Goal: Information Seeking & Learning: Learn about a topic

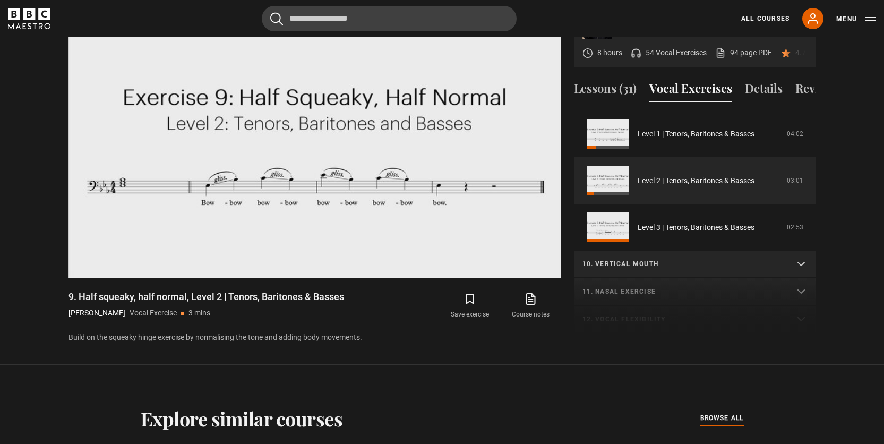
scroll to position [558, 0]
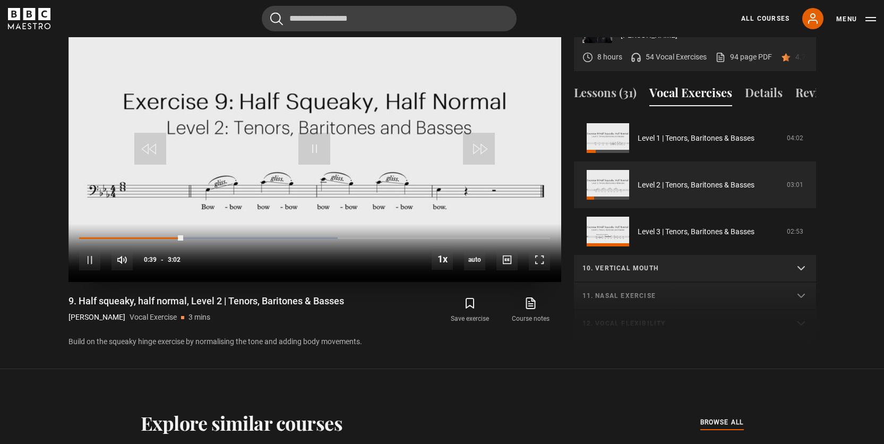
click at [166, 227] on div "10s Skip Back 10 seconds Pause 10s Skip Forward 10 seconds Loaded : 54.95% 0:32…" at bounding box center [314, 252] width 493 height 59
click at [160, 237] on div "Loaded : 57.69% 0:31 0:40" at bounding box center [314, 238] width 470 height 3
click at [160, 237] on div "Loaded : 57.69% 0:31 0:39" at bounding box center [314, 238] width 470 height 3
click at [135, 227] on div "10s Skip Back 10 seconds Pause 10s Skip Forward 10 seconds Loaded : 57.69% 0:20…" at bounding box center [314, 252] width 493 height 59
click at [140, 237] on div "Loaded : 57.69% 0:23 0:41" at bounding box center [314, 238] width 470 height 3
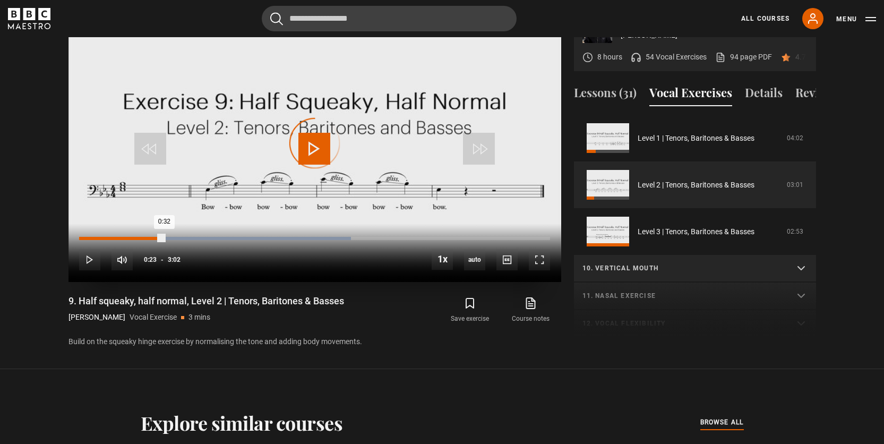
click at [140, 237] on div "0:23" at bounding box center [141, 238] width 2 height 3
click at [140, 237] on div "Loaded : 57.69% 0:23 0:40" at bounding box center [314, 238] width 470 height 3
click at [140, 237] on div "Loaded : 57.69% 0:23 0:30" at bounding box center [314, 238] width 470 height 3
click at [140, 237] on div "Loaded : 57.69% 0:23 0:40" at bounding box center [314, 238] width 470 height 3
click at [140, 237] on div "Loaded : 57.69% 0:23 0:34" at bounding box center [314, 238] width 470 height 3
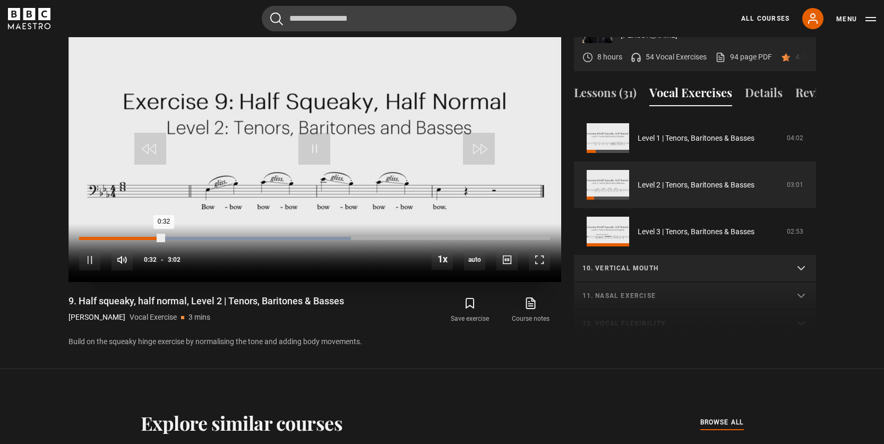
click at [138, 237] on div "Loaded : 57.69% 0:23 0:32" at bounding box center [314, 238] width 470 height 3
click at [138, 237] on div "Loaded : 57.69% 0:22 0:22" at bounding box center [314, 238] width 470 height 3
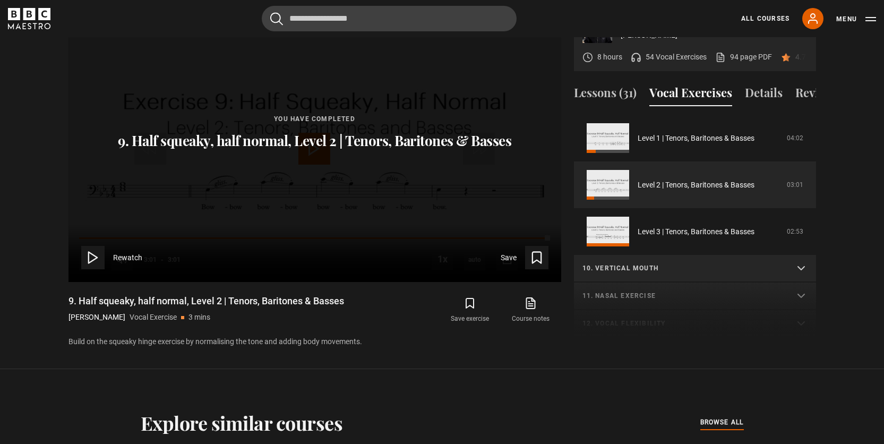
click at [88, 250] on icon at bounding box center [92, 257] width 15 height 15
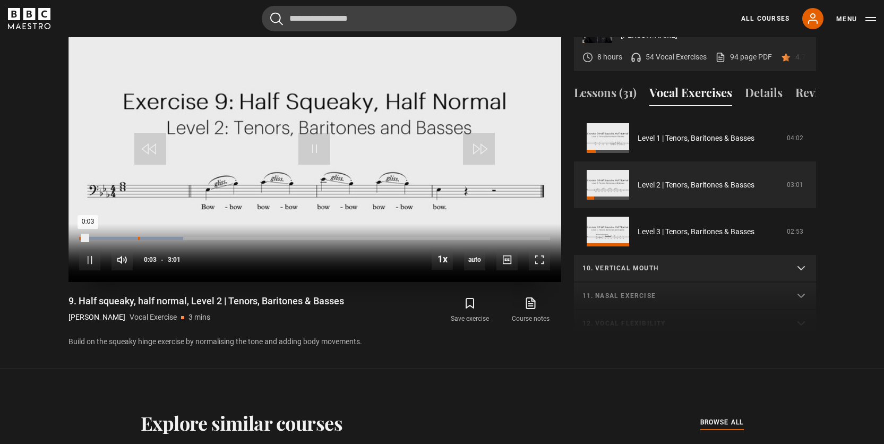
click at [130, 237] on div "Loaded : 22.04% 0:22 0:03" at bounding box center [314, 238] width 470 height 3
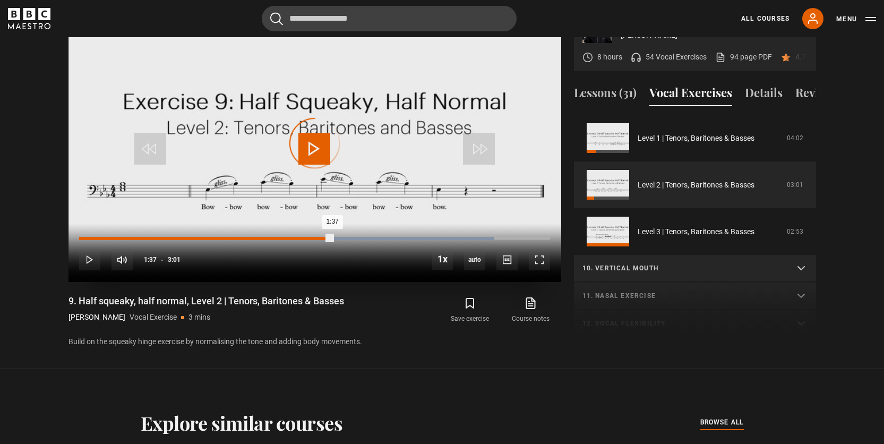
click at [139, 237] on div "0:23" at bounding box center [140, 238] width 2 height 3
click at [139, 237] on div "Loaded : 55.09% 0:23 0:39" at bounding box center [314, 238] width 470 height 3
click at [139, 237] on div "0:23" at bounding box center [140, 238] width 2 height 3
click at [691, 179] on link "Level 2 | Tenors, Baritones & Basses" at bounding box center [695, 184] width 117 height 11
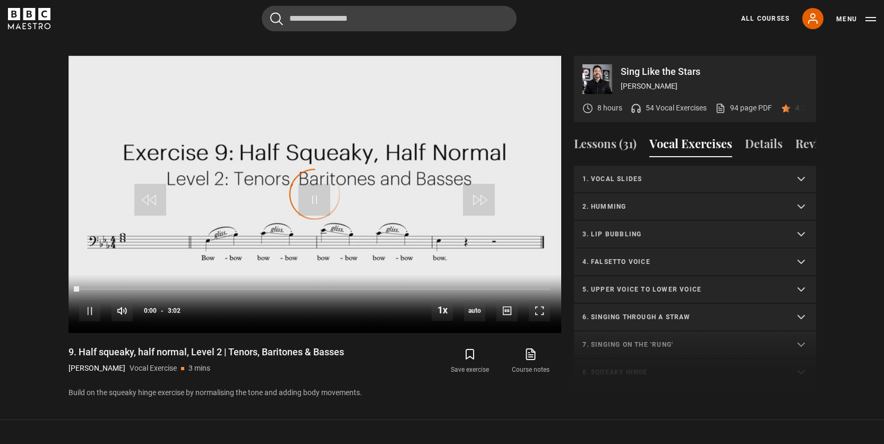
scroll to position [389, 0]
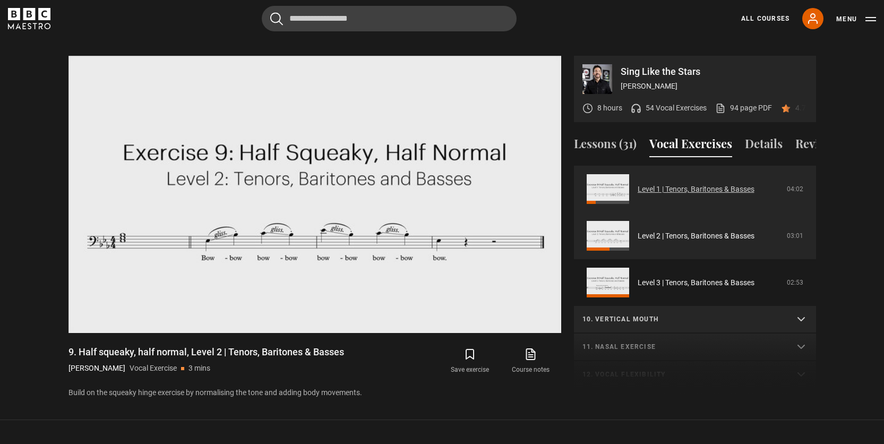
click at [678, 184] on link "Level 1 | Tenors, Baritones & Basses" at bounding box center [695, 189] width 117 height 11
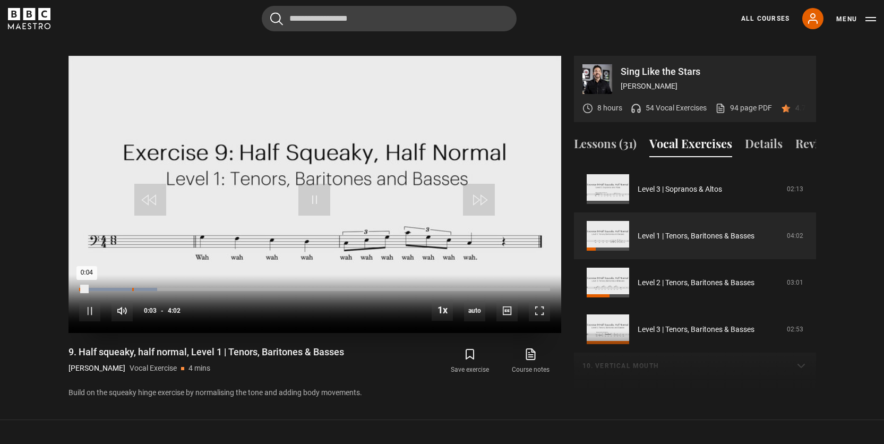
click at [132, 288] on div "Loaded : 16.53% 0:27 0:04" at bounding box center [314, 289] width 470 height 3
click at [149, 288] on div "Loaded : 49.59% 0:35 0:35" at bounding box center [314, 289] width 470 height 3
click at [162, 288] on div "Loaded : 49.59% 0:42 0:42" at bounding box center [314, 289] width 470 height 3
click at [171, 288] on div "Loaded : 49.59% 0:47 0:47" at bounding box center [314, 289] width 470 height 3
click at [164, 288] on div "Loaded : 49.59% 0:43 0:49" at bounding box center [314, 289] width 470 height 3
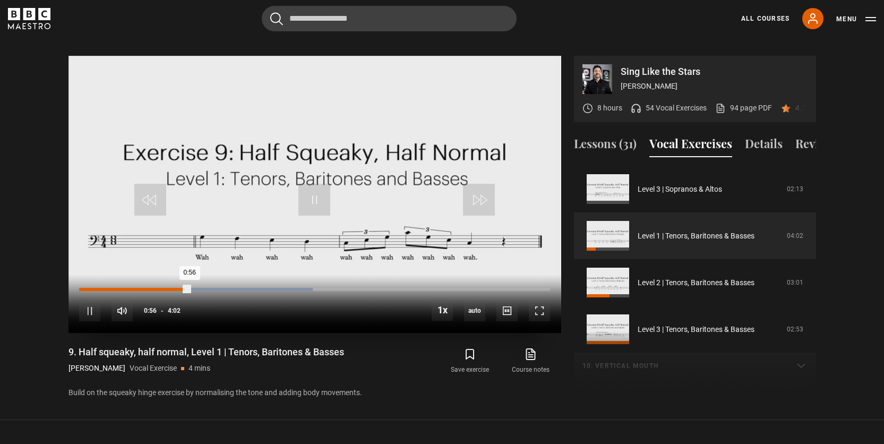
click at [162, 288] on div "0:56" at bounding box center [134, 289] width 110 height 3
click at [162, 288] on div "1:04" at bounding box center [141, 289] width 124 height 3
click at [162, 288] on div "1:19" at bounding box center [156, 289] width 154 height 3
click at [162, 288] on div "0:56" at bounding box center [134, 289] width 110 height 3
click at [162, 288] on div "0:42" at bounding box center [120, 289] width 83 height 3
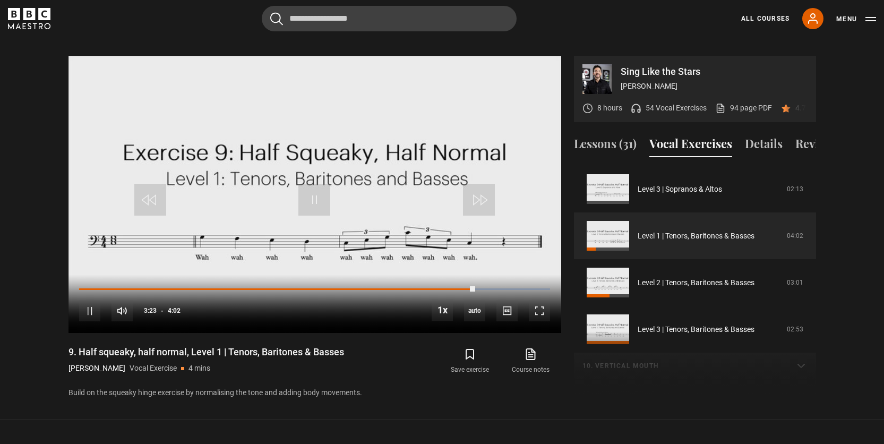
click at [669, 319] on div "1. Vocal slides Level 1 | All Voices 04:23 Level 2 | All Voices 06:30 Level 3 |…" at bounding box center [695, 280] width 242 height 229
click at [662, 318] on div "1. Vocal slides Level 1 | All Voices 04:23 Level 2 | All Voices 06:30 Level 3 |…" at bounding box center [695, 280] width 242 height 229
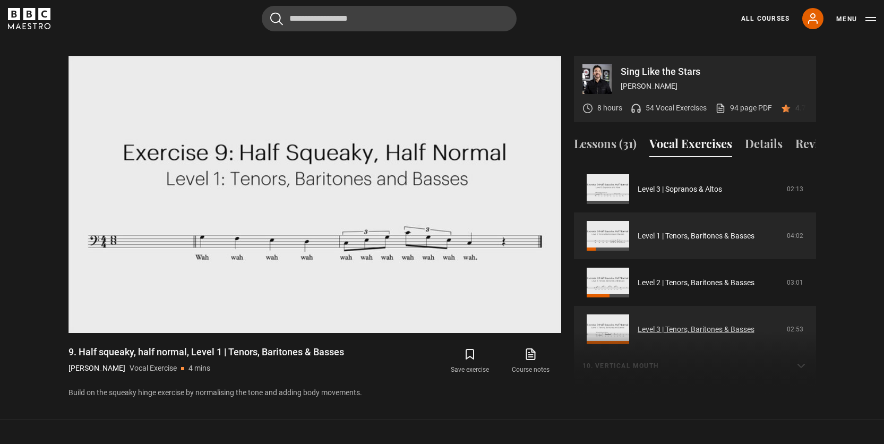
click at [670, 324] on link "Level 3 | Tenors, Baritones & Basses" at bounding box center [695, 329] width 117 height 11
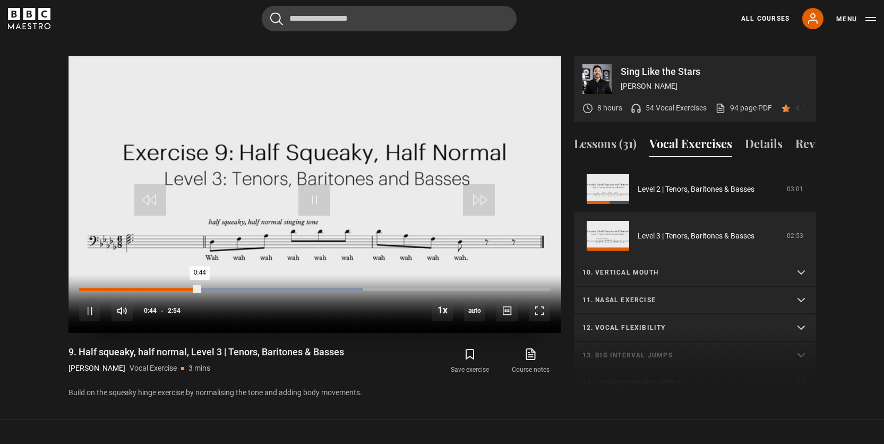
click at [178, 288] on div "Loaded : 60.34% 0:36 0:44" at bounding box center [314, 289] width 470 height 3
click at [178, 288] on div "Loaded : 60.34% 0:36 0:43" at bounding box center [314, 289] width 470 height 3
click at [178, 288] on div "Loaded : 63.22% 0:36 0:36" at bounding box center [314, 289] width 470 height 3
click at [178, 274] on div "10s Skip Back 10 seconds Pause 10s Skip Forward 10 seconds Loaded : 63.22% 0:36…" at bounding box center [314, 303] width 493 height 59
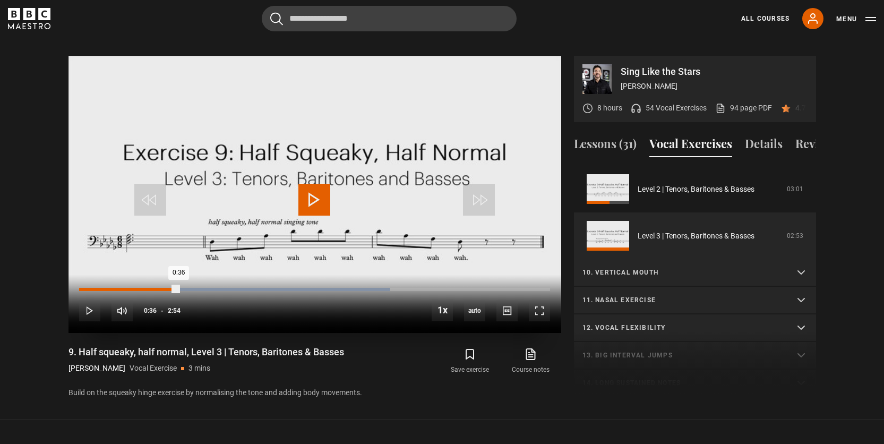
click at [178, 288] on div "Loaded : 66.09% 0:36 0:36" at bounding box center [314, 289] width 470 height 3
click at [178, 288] on div "Loaded : 66.09% 0:36 0:50" at bounding box center [314, 289] width 470 height 3
click at [612, 268] on p "10. Vertical mouth" at bounding box center [682, 273] width 200 height 10
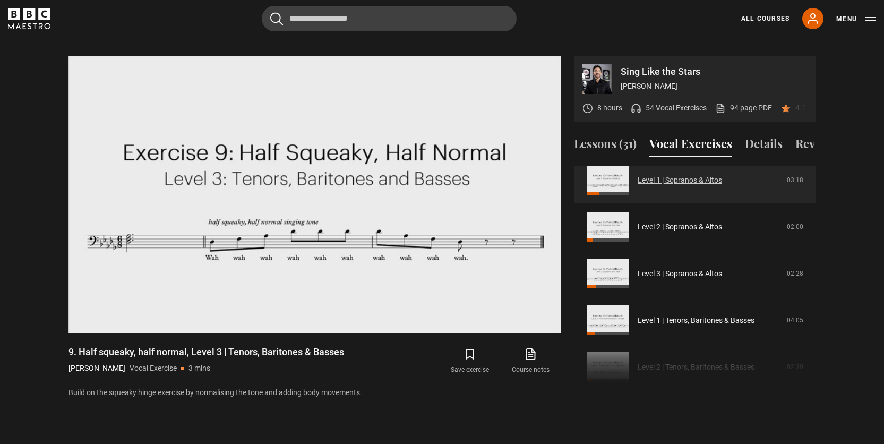
scroll to position [566, 0]
click at [650, 314] on link "Level 1 | Tenors, Baritones & Basses" at bounding box center [695, 319] width 117 height 11
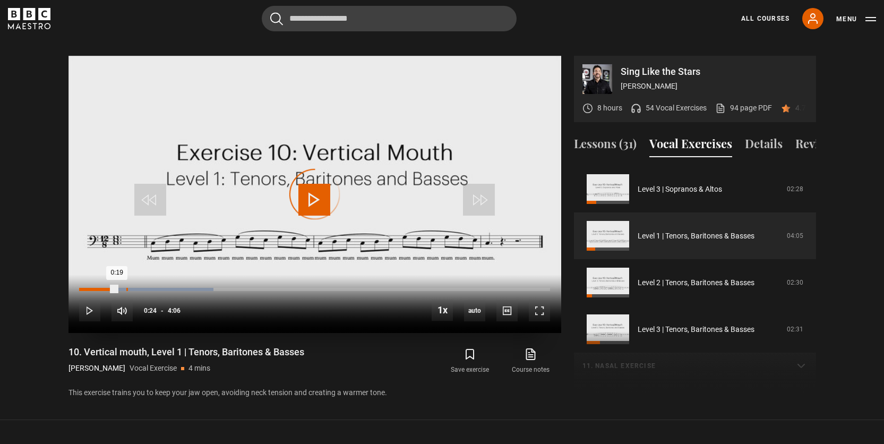
click at [126, 288] on div "0:24" at bounding box center [127, 289] width 2 height 3
click at [143, 288] on div "Loaded : 46.75% 0:33 0:53" at bounding box center [314, 289] width 470 height 3
click at [538, 303] on span "Video Player" at bounding box center [539, 310] width 21 height 21
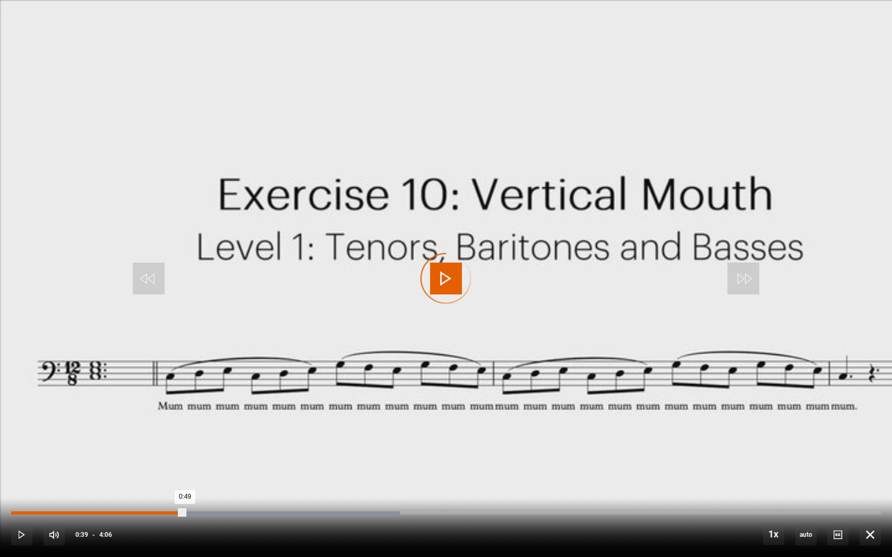
click at [151, 443] on div "0:39" at bounding box center [152, 513] width 2 height 3
click at [150, 443] on div "Loaded : 44.72% 0:39 0:48" at bounding box center [445, 513] width 869 height 3
click at [151, 443] on div "0:39" at bounding box center [152, 513] width 2 height 3
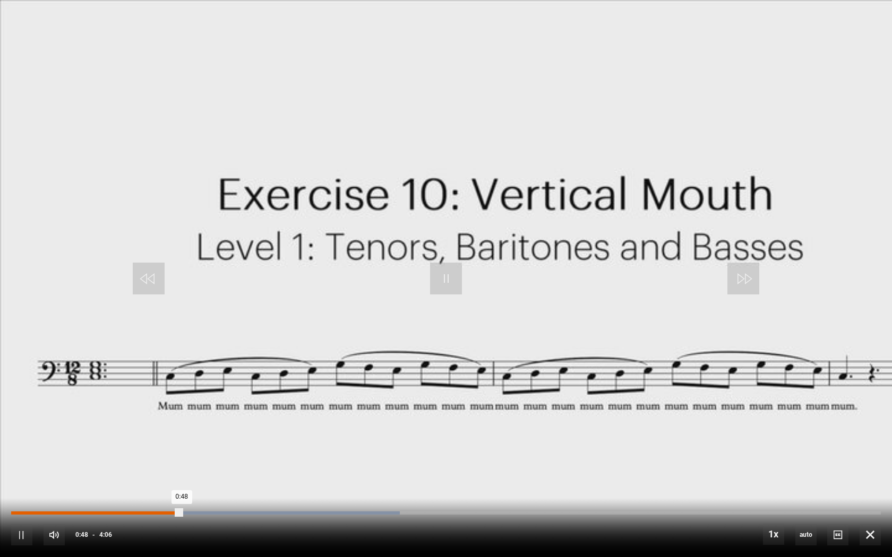
click at [150, 443] on div "Loaded : 44.72% 0:39 0:48" at bounding box center [445, 513] width 869 height 3
click at [150, 443] on div "Loaded : 44.72% 0:39 0:39" at bounding box center [445, 513] width 869 height 3
click at [151, 443] on div "0:39" at bounding box center [152, 513] width 2 height 3
click at [150, 443] on div "Loaded : 44.72% 0:39 0:47" at bounding box center [445, 513] width 869 height 3
click at [151, 443] on div "0:39" at bounding box center [152, 513] width 2 height 3
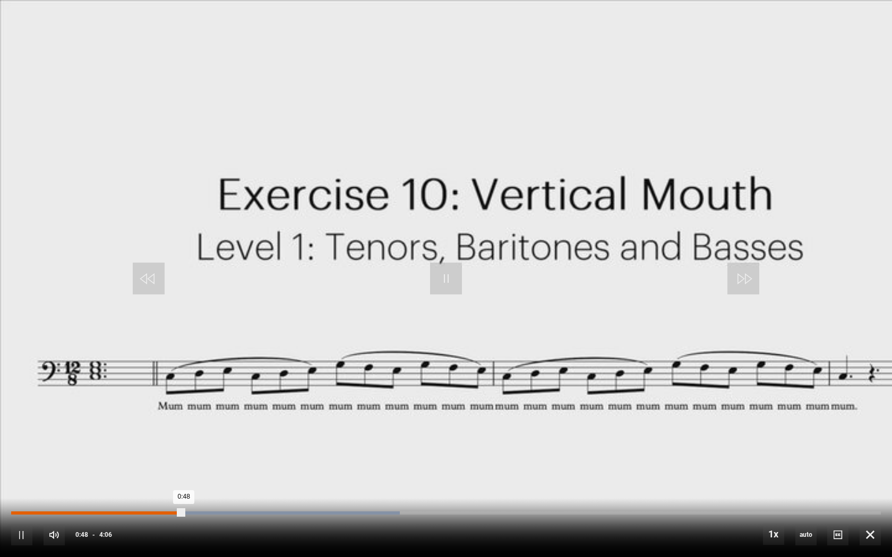
click at [150, 443] on div "Loaded : 44.72% 0:39 0:48" at bounding box center [445, 513] width 869 height 3
click at [150, 443] on div "Loaded : 44.72% 0:39 0:47" at bounding box center [445, 513] width 869 height 3
click at [150, 443] on div "Loaded : 44.72% 0:39 0:46" at bounding box center [445, 513] width 869 height 3
click at [151, 443] on div "0:39" at bounding box center [152, 513] width 2 height 3
click at [150, 443] on div "Loaded : 44.72% 0:39 0:48" at bounding box center [445, 513] width 869 height 3
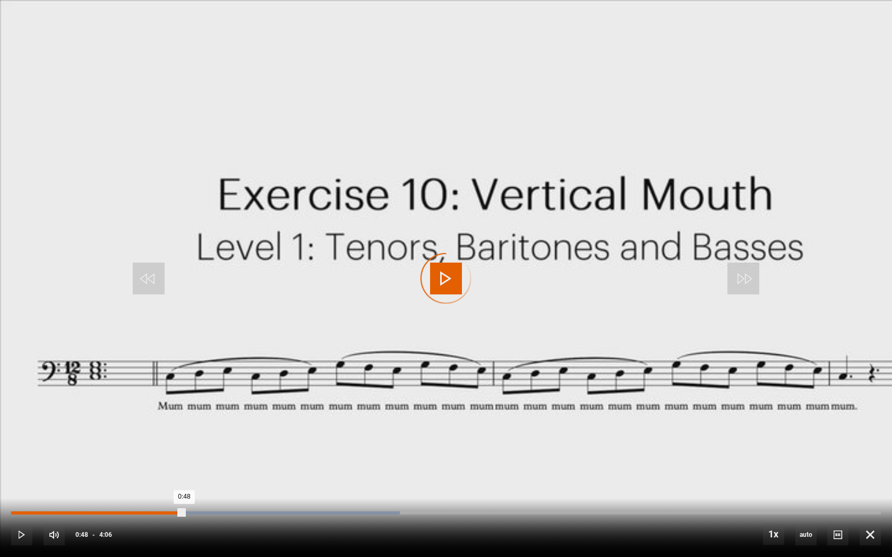
click at [150, 443] on div "Loaded : 44.72% 0:39 0:48" at bounding box center [445, 513] width 869 height 3
click at [150, 443] on div "Loaded : 44.72% 0:39 0:39" at bounding box center [445, 513] width 869 height 3
click at [151, 443] on div "0:39" at bounding box center [152, 513] width 2 height 3
click at [150, 443] on div "Loaded : 44.72% 0:39 0:49" at bounding box center [445, 513] width 869 height 3
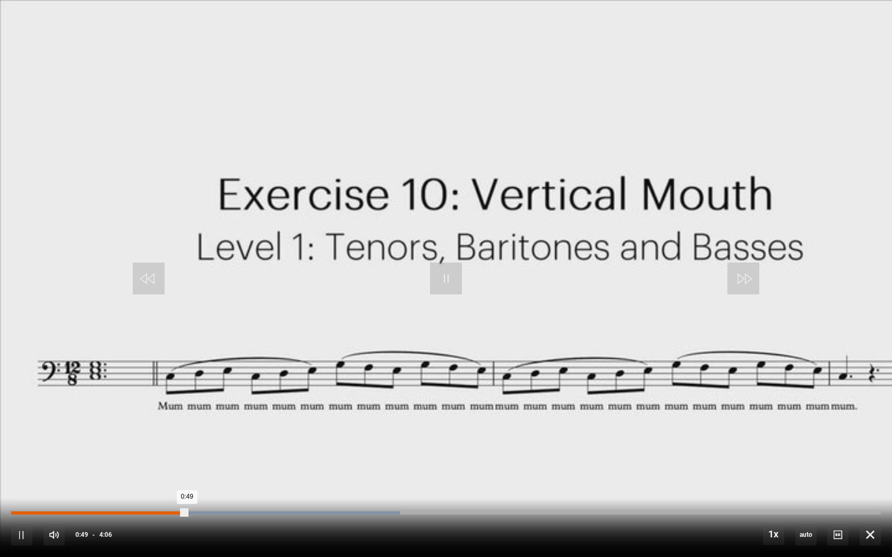
click at [151, 443] on div "0:39" at bounding box center [152, 513] width 2 height 3
click at [150, 443] on div "Loaded : 46.75% 0:39 0:54" at bounding box center [445, 513] width 869 height 3
click at [150, 443] on div "Loaded : 46.75% 0:39 0:48" at bounding box center [445, 513] width 869 height 3
click at [151, 443] on div "0:39" at bounding box center [152, 513] width 2 height 3
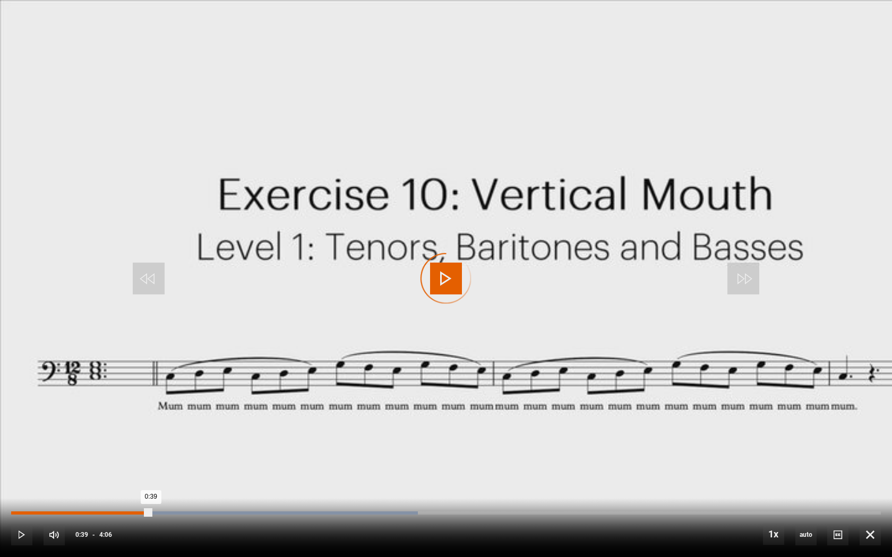
click at [146, 443] on div "Loaded : 46.75% 0:39 0:39" at bounding box center [445, 513] width 869 height 3
click at [146, 443] on div "Loaded : 46.75% 0:38 0:38" at bounding box center [445, 513] width 869 height 3
click at [145, 443] on div "0:37" at bounding box center [146, 513] width 2 height 3
click at [145, 443] on div "Loaded : 46.75% 0:37 0:49" at bounding box center [445, 513] width 869 height 3
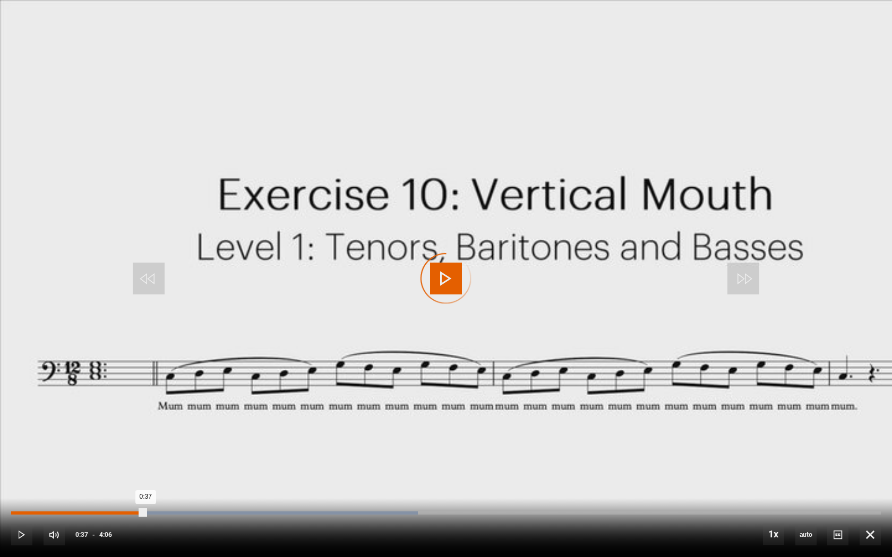
click at [145, 443] on div "Loaded : 46.75% 0:37 0:37" at bounding box center [445, 513] width 869 height 3
click at [145, 443] on div "0:37" at bounding box center [146, 513] width 2 height 3
click at [145, 443] on div "Loaded : 46.75% 0:37 0:37" at bounding box center [445, 513] width 869 height 3
click at [145, 443] on div "0:37" at bounding box center [146, 513] width 2 height 3
click at [145, 443] on div "Loaded : 46.75% 0:37 0:48" at bounding box center [445, 513] width 869 height 3
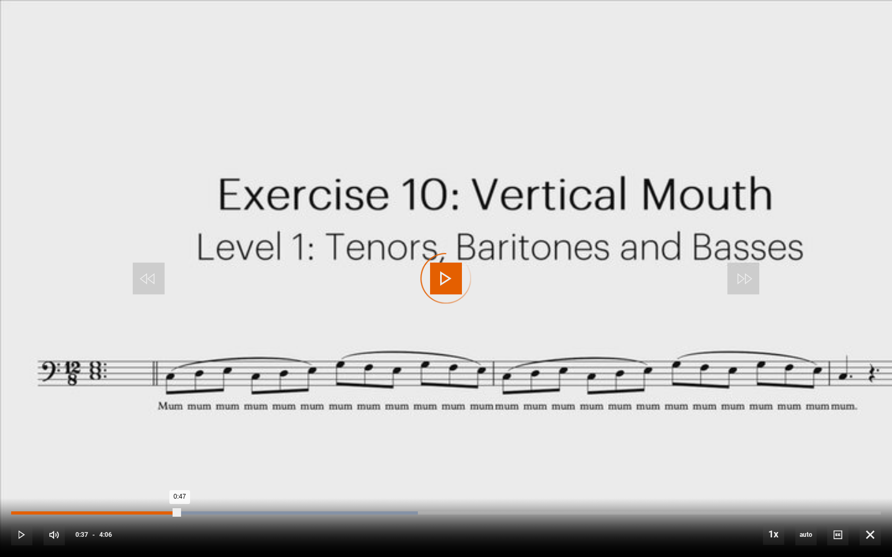
click at [145, 443] on div "0:37" at bounding box center [146, 513] width 2 height 3
click at [145, 443] on div "Loaded : 46.75% 0:37 0:45" at bounding box center [445, 513] width 869 height 3
click at [145, 443] on div "Loaded : 46.75% 0:37 0:37" at bounding box center [445, 513] width 869 height 3
click at [145, 443] on div "Loaded : 46.75% 0:37 0:47" at bounding box center [445, 513] width 869 height 3
click at [145, 443] on div "0:37" at bounding box center [146, 513] width 2 height 3
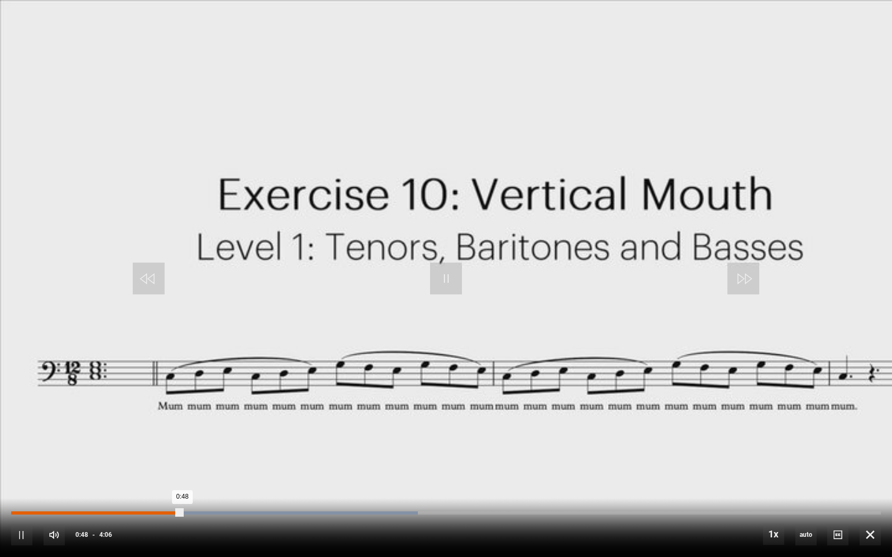
click at [145, 443] on div "Loaded : 46.75% 0:37 0:48" at bounding box center [445, 513] width 869 height 3
click at [145, 443] on div "Loaded : 46.75% 0:37 0:49" at bounding box center [445, 513] width 869 height 3
click at [145, 443] on div "0:37" at bounding box center [146, 513] width 2 height 3
click at [145, 443] on div "Loaded : 46.75% 0:37 0:37" at bounding box center [445, 513] width 869 height 3
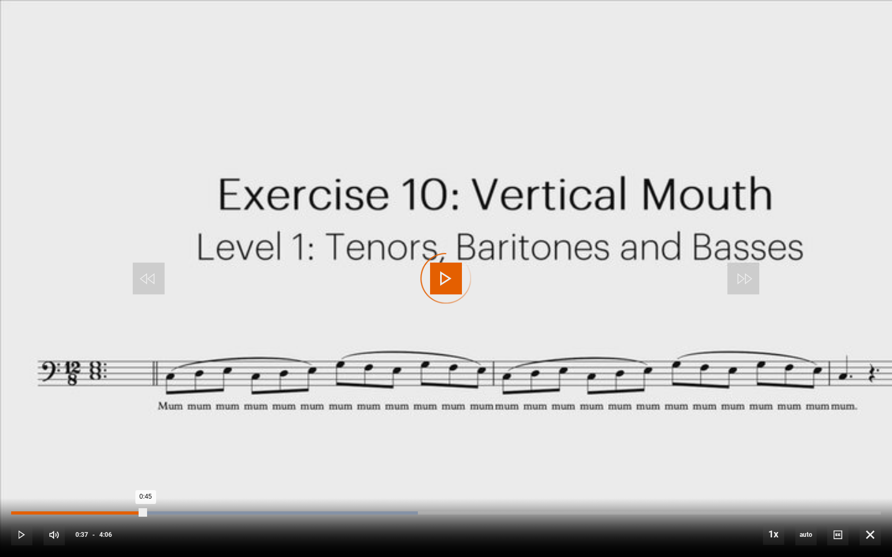
click at [145, 443] on div "Loaded : 46.75% 0:37 0:45" at bounding box center [445, 513] width 869 height 3
click at [145, 443] on div "Loaded : 46.75% 0:37 0:48" at bounding box center [445, 513] width 869 height 3
click at [145, 443] on div "0:37" at bounding box center [146, 513] width 2 height 3
click at [145, 443] on div "Loaded : 46.75% 0:37 0:48" at bounding box center [445, 513] width 869 height 3
click at [145, 443] on div "0:37" at bounding box center [146, 513] width 2 height 3
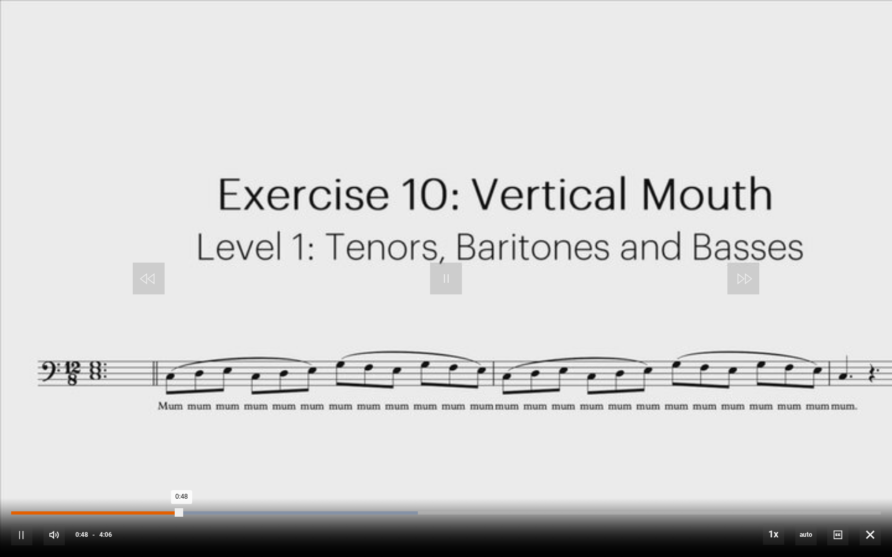
click at [145, 443] on div "0:37" at bounding box center [146, 513] width 2 height 3
click at [145, 443] on div "Loaded : 46.75% 0:37 0:47" at bounding box center [445, 513] width 869 height 3
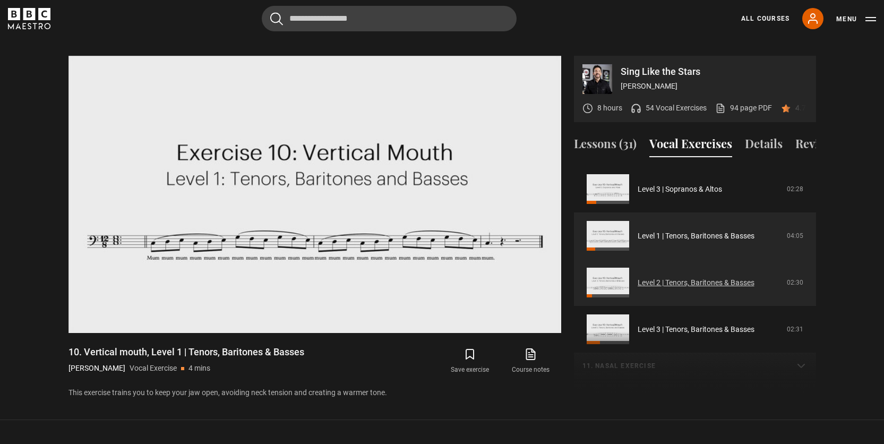
click at [674, 277] on link "Level 2 | Tenors, Baritones & Basses" at bounding box center [695, 282] width 117 height 11
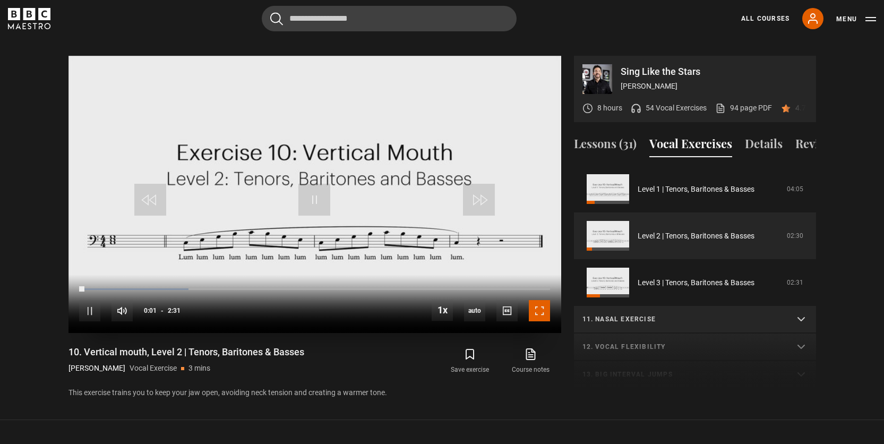
click at [534, 300] on span "Video Player" at bounding box center [539, 310] width 21 height 21
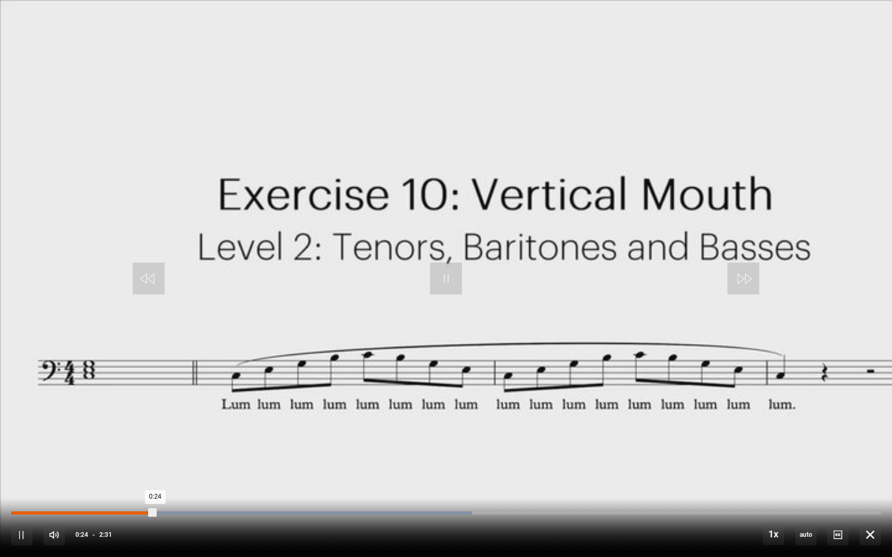
click at [107, 443] on div "Loaded : 52.98% 0:16 0:24" at bounding box center [445, 513] width 869 height 3
click at [107, 443] on div "10s Skip Back 10 seconds Pause 10s Skip Forward 10 seconds Loaded : 56.29% 0:16…" at bounding box center [446, 527] width 892 height 59
click at [108, 443] on div "10s Skip Back 10 seconds Pause 10s Skip Forward 10 seconds Loaded : 59.60% 0:16…" at bounding box center [446, 527] width 892 height 59
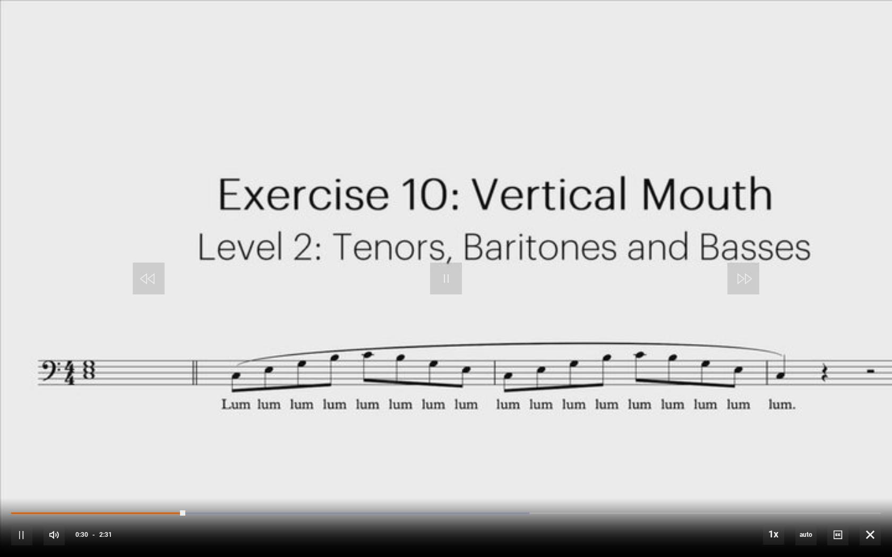
click at [112, 443] on div "10s Skip Back 10 seconds Pause 10s Skip Forward 10 seconds Loaded : 59.60% 0:16…" at bounding box center [446, 527] width 892 height 59
click at [109, 443] on div "10s Skip Back 10 seconds Pause 10s Skip Forward 10 seconds Loaded : 62.91% 0:16…" at bounding box center [446, 527] width 892 height 59
click at [109, 443] on div "Loaded : 62.91% 0:17 0:17" at bounding box center [445, 513] width 869 height 3
click at [109, 443] on div "Loaded : 62.91% 0:17 0:26" at bounding box center [445, 513] width 869 height 3
click at [109, 443] on div "Loaded : 62.91% 0:17 0:25" at bounding box center [445, 513] width 869 height 3
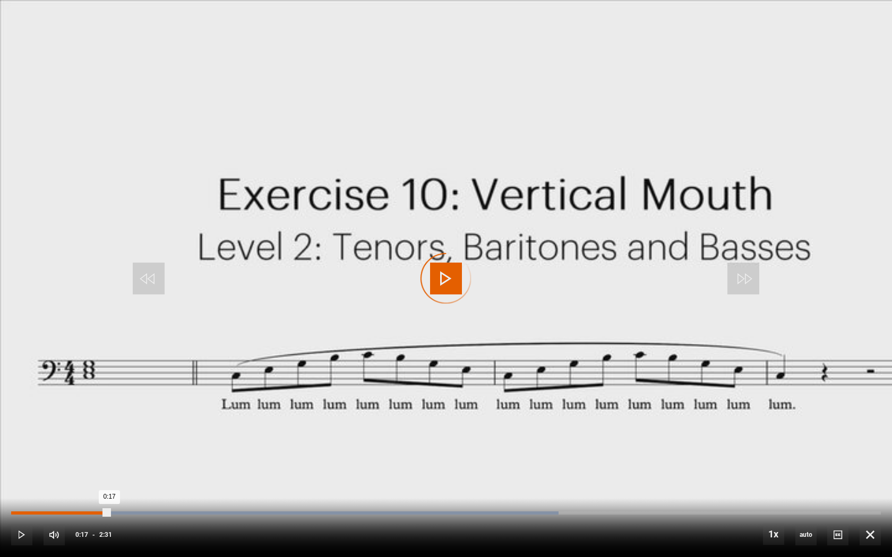
click at [109, 443] on div "Loaded : 62.91% 0:17 0:17" at bounding box center [445, 513] width 869 height 3
click at [109, 443] on div "Loaded : 62.91% 0:17 0:26" at bounding box center [445, 514] width 869 height 2
click at [109, 443] on div "10s Skip Back 10 seconds Pause 10s Skip Forward 10 seconds Loaded : 62.91% 0:17…" at bounding box center [446, 527] width 892 height 59
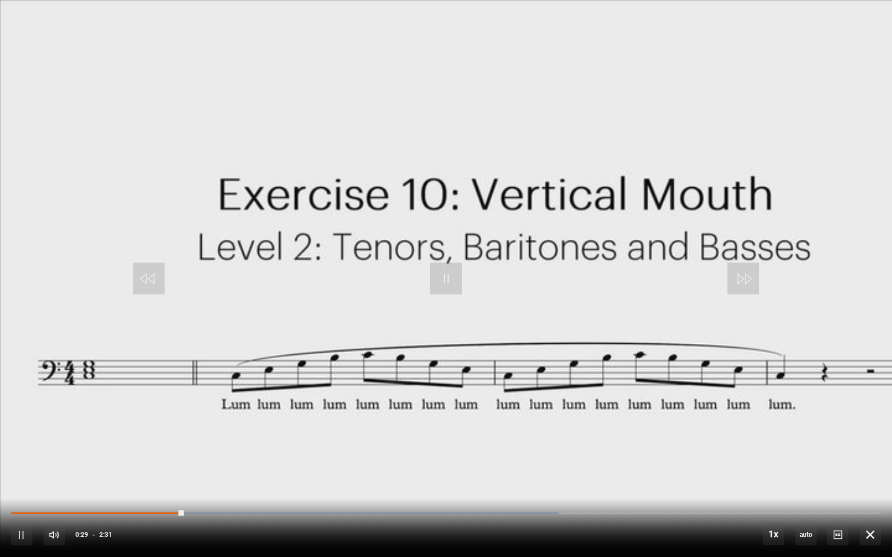
click at [116, 443] on div "10s Skip Back 10 seconds Pause 10s Skip Forward 10 seconds Loaded : 62.91% 0:18…" at bounding box center [446, 527] width 892 height 59
click at [110, 443] on div "10s Skip Back 10 seconds Pause 10s Skip Forward 10 seconds Loaded : 62.91% 0:17…" at bounding box center [446, 527] width 892 height 59
click at [108, 443] on div "0:16" at bounding box center [109, 513] width 2 height 3
click at [104, 443] on div "Loaded : 62.91% 0:16 0:31" at bounding box center [445, 513] width 869 height 3
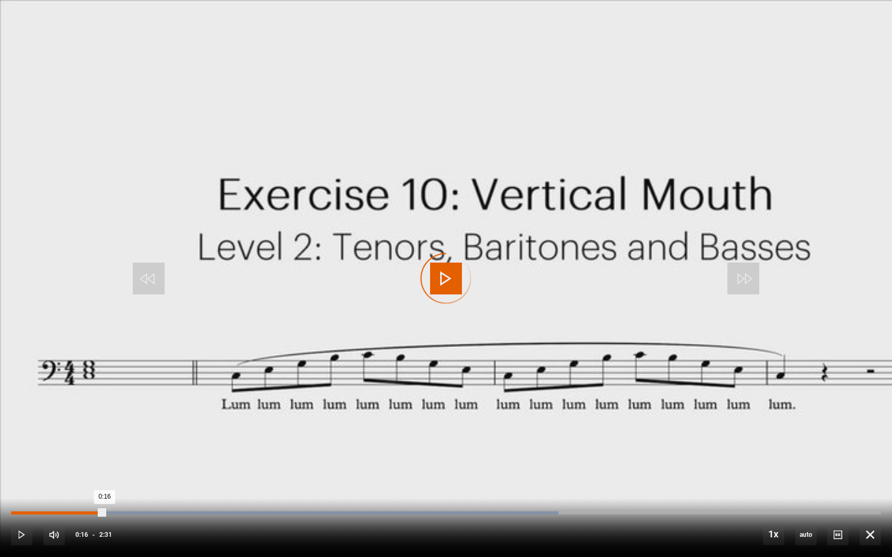
click at [104, 443] on div "Loaded : 62.91% 0:16 0:16" at bounding box center [445, 513] width 869 height 3
click at [104, 443] on div "Loaded : 62.91% 0:16 0:24" at bounding box center [445, 513] width 869 height 3
click at [104, 443] on div "Loaded : 62.91% 0:16 0:25" at bounding box center [445, 513] width 869 height 3
click at [104, 443] on div "Loaded : 62.91% 0:16 0:27" at bounding box center [445, 513] width 869 height 3
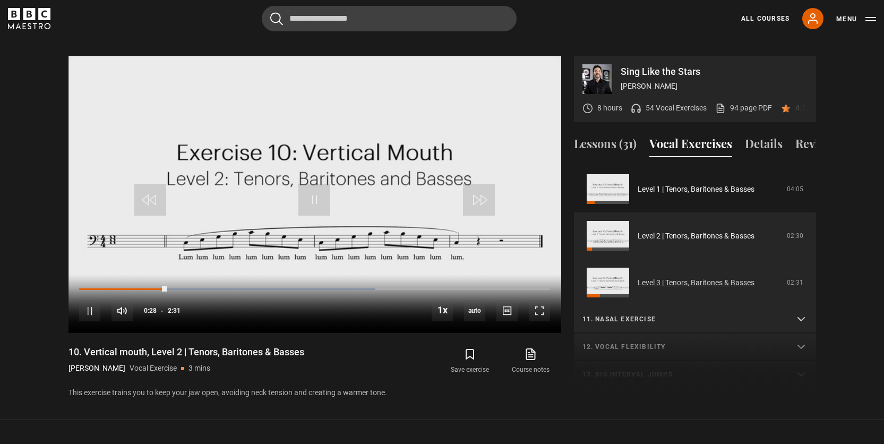
click at [683, 277] on link "Level 3 | Tenors, Baritones & Basses" at bounding box center [695, 282] width 117 height 11
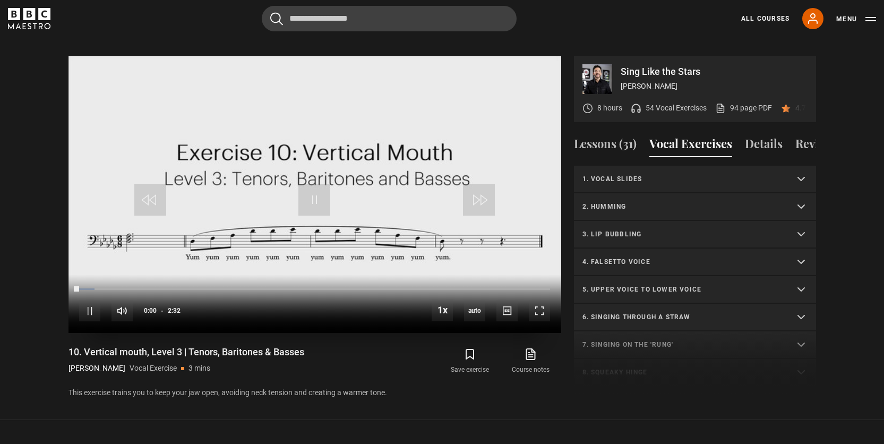
scroll to position [463, 0]
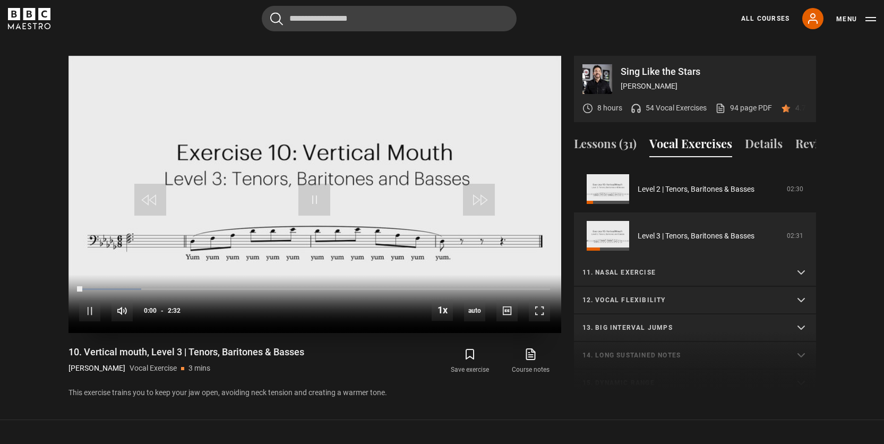
click at [130, 274] on div "10s Skip Back 10 seconds Pause 10s Skip Forward 10 seconds Loaded : 13.16% 0:00…" at bounding box center [314, 303] width 493 height 59
click at [125, 274] on div "10s Skip Back 10 seconds Pause 10s Skip Forward 10 seconds Loaded : 16.45% 0:15…" at bounding box center [314, 303] width 493 height 59
click at [123, 288] on div "Loaded : 26.32% 0:14 0:03" at bounding box center [314, 289] width 470 height 3
click at [179, 288] on div "Loaded : 69.08% 0:32 0:42" at bounding box center [314, 289] width 470 height 3
click at [538, 305] on span "Video Player" at bounding box center [539, 310] width 21 height 21
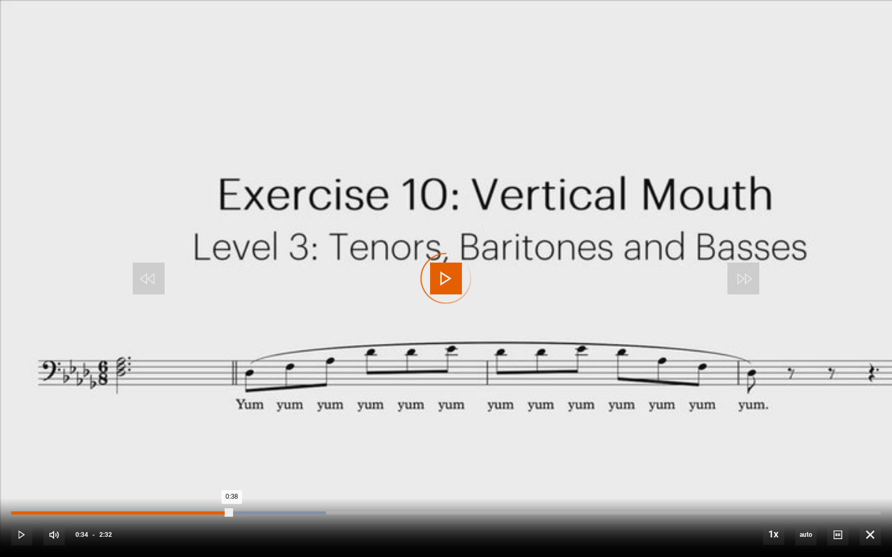
click at [209, 443] on div "0:34" at bounding box center [210, 513] width 2 height 3
click at [209, 443] on div "Loaded : 69.08% 0:34 0:42" at bounding box center [445, 513] width 869 height 3
click at [209, 443] on div "0:34" at bounding box center [210, 513] width 2 height 3
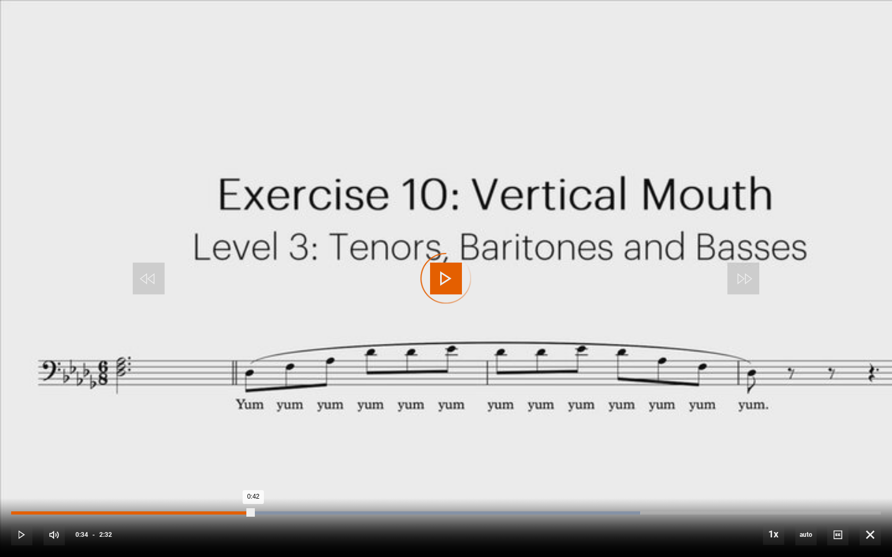
click at [209, 443] on div "0:34" at bounding box center [210, 513] width 2 height 3
click at [209, 443] on div "Loaded : 72.37% 0:34 0:43" at bounding box center [445, 513] width 869 height 3
click at [209, 443] on div "Loaded : 72.37% 0:34 0:34" at bounding box center [445, 513] width 869 height 3
click at [209, 443] on div "Loaded : 72.37% 0:34 0:47" at bounding box center [445, 513] width 869 height 3
click at [209, 443] on div "0:34" at bounding box center [210, 513] width 2 height 3
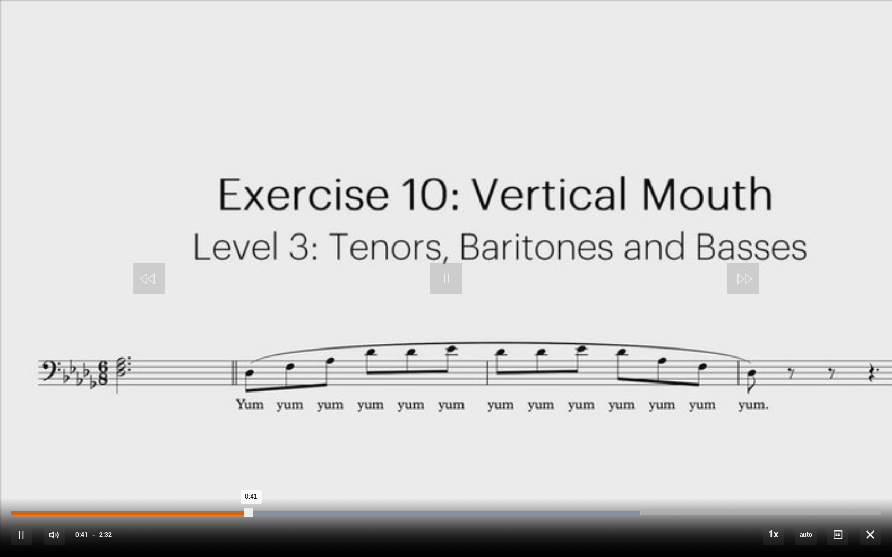
click at [209, 443] on div "Loaded : 72.37% 0:34 0:41" at bounding box center [445, 513] width 869 height 3
click at [209, 443] on div "Loaded : 72.37% 0:34 0:42" at bounding box center [445, 513] width 869 height 3
click at [209, 443] on div "Loaded : 85.53% 0:34 0:34" at bounding box center [445, 513] width 869 height 3
click at [209, 443] on div "Loaded : 69.08% 0:34 0:34" at bounding box center [445, 513] width 869 height 3
click at [209, 443] on div "Loaded : 69.08% 0:34 0:41" at bounding box center [445, 513] width 869 height 3
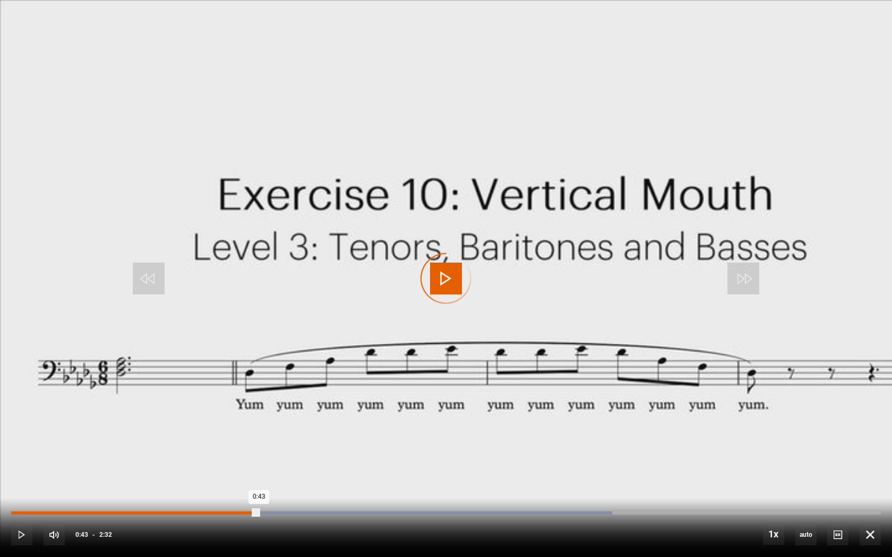
click at [209, 443] on div "0:34" at bounding box center [210, 513] width 2 height 3
click at [209, 443] on div "Loaded : 72.37% 0:34 0:34" at bounding box center [445, 513] width 869 height 3
click at [209, 443] on div "Loaded : 72.37% 0:34 0:42" at bounding box center [445, 513] width 869 height 3
click at [209, 443] on div "Loaded : 72.37% 0:34 0:43" at bounding box center [445, 513] width 869 height 3
click at [209, 443] on div "Loaded : 72.37% 0:34 0:42" at bounding box center [445, 513] width 869 height 3
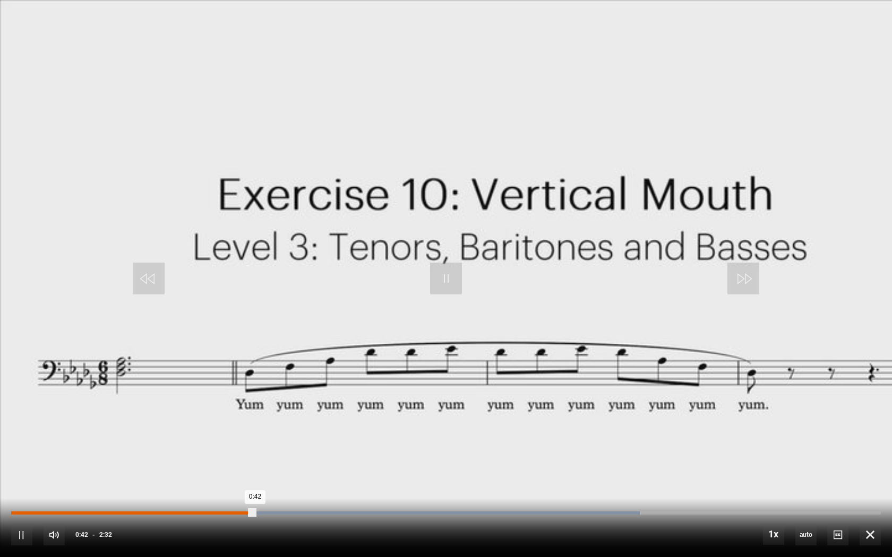
click at [209, 443] on div "Loaded : 72.37% 0:34 0:42" at bounding box center [445, 513] width 869 height 3
click at [209, 443] on div "Loaded : 72.37% 0:34 0:40" at bounding box center [445, 513] width 869 height 3
click at [209, 443] on div "Loaded : 72.37% 0:34 0:39" at bounding box center [445, 513] width 869 height 3
click at [209, 443] on div "Loaded : 72.37% 0:34 0:42" at bounding box center [445, 513] width 869 height 3
click at [209, 443] on div "10s Skip Back 10 seconds Pause 10s Skip Forward 10 seconds Loaded : 72.37% 0:34…" at bounding box center [446, 527] width 892 height 59
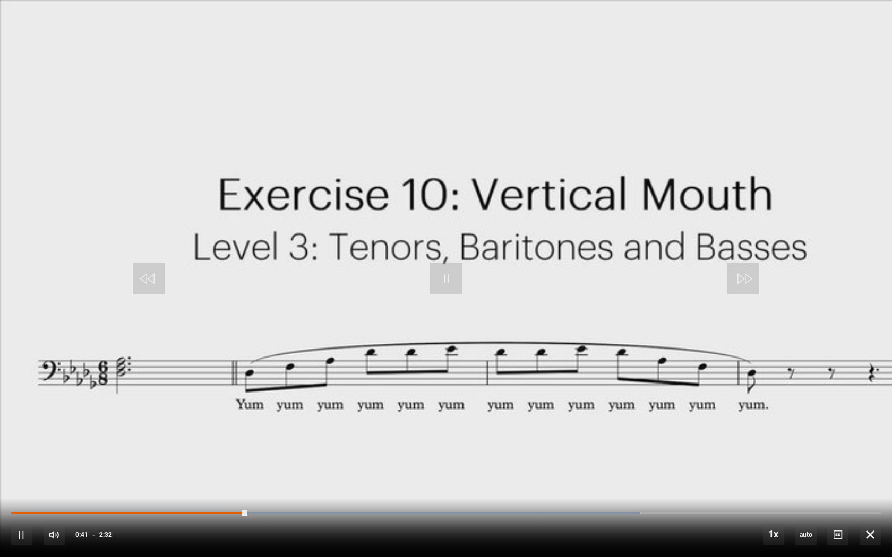
click at [210, 443] on div "10s Skip Back 10 seconds Pause 10s Skip Forward 10 seconds Loaded : 72.37% 0:34…" at bounding box center [446, 527] width 892 height 59
click at [210, 443] on div "0:34" at bounding box center [211, 513] width 2 height 3
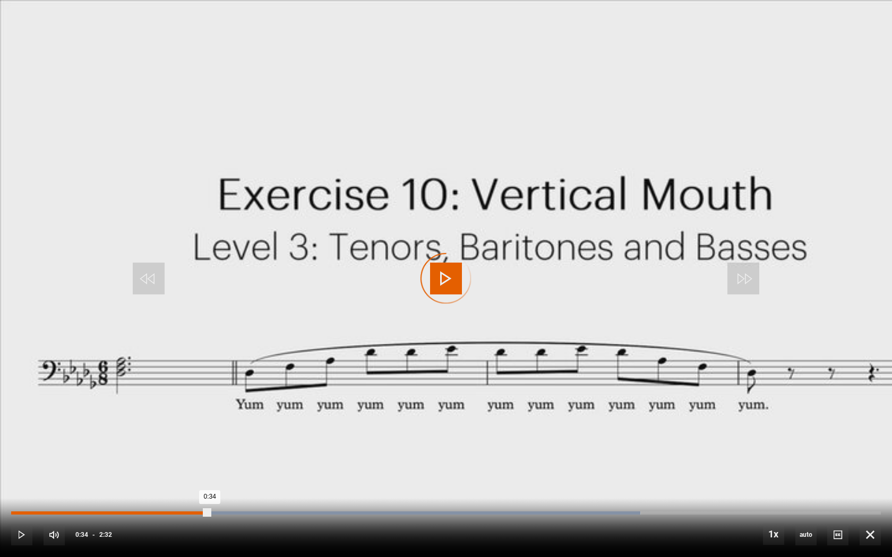
click at [210, 443] on div "Loaded : 72.37% 0:34 0:34" at bounding box center [445, 513] width 869 height 3
click at [210, 443] on div "0:34" at bounding box center [211, 513] width 2 height 3
click at [210, 443] on div "Loaded : 72.37% 0:34 0:43" at bounding box center [445, 513] width 869 height 3
click at [210, 443] on div "Loaded : 72.37% 0:34 0:34" at bounding box center [445, 513] width 869 height 3
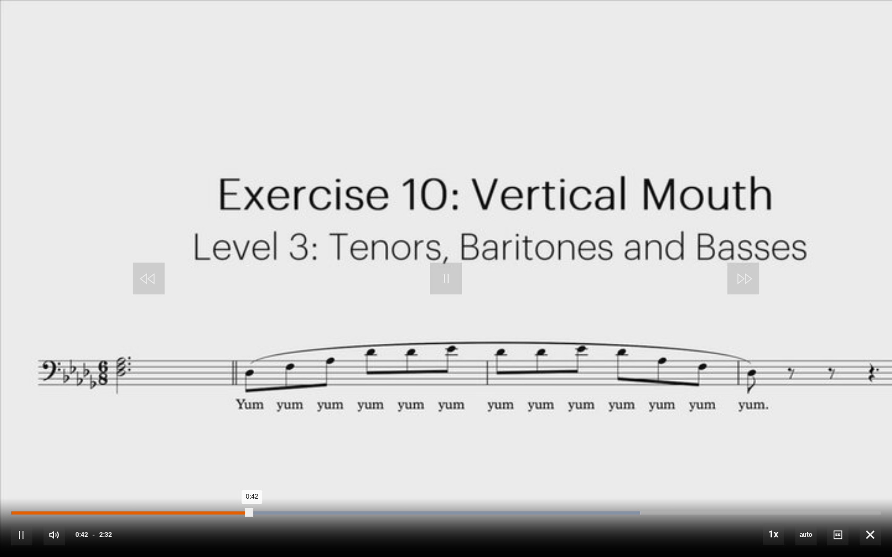
click at [210, 443] on div "0:34" at bounding box center [211, 513] width 2 height 3
click at [210, 443] on div "Loaded : 72.37% 0:34 0:39" at bounding box center [445, 513] width 869 height 3
click at [210, 443] on div "0:34" at bounding box center [110, 513] width 199 height 3
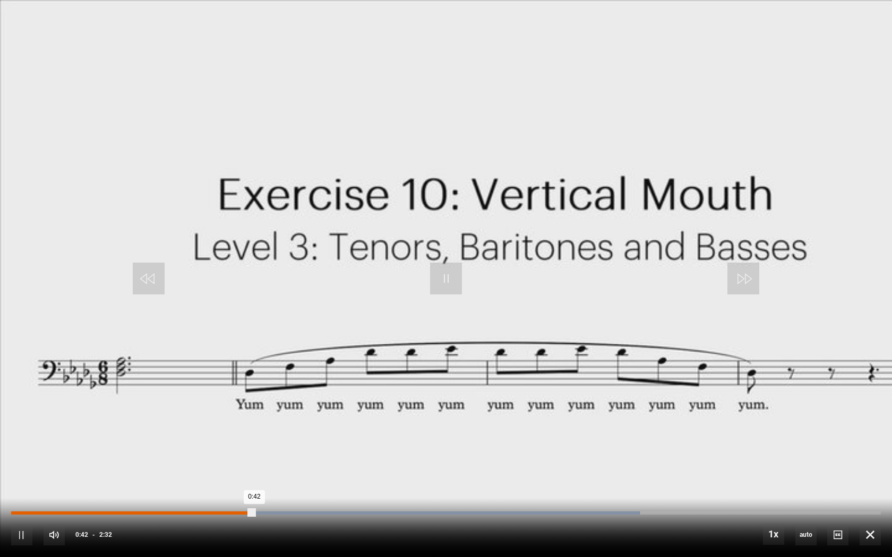
click at [210, 443] on div "Loaded : 72.37% 0:34 0:42" at bounding box center [445, 513] width 869 height 3
click at [210, 443] on div "Loaded : 72.37% 0:34 0:34" at bounding box center [445, 513] width 869 height 3
click at [210, 443] on div "Loaded : 72.37% 0:34 0:44" at bounding box center [445, 513] width 869 height 3
click at [210, 443] on div "Loaded : 72.37% 0:34 0:43" at bounding box center [445, 513] width 869 height 3
click at [210, 443] on div "0:34" at bounding box center [211, 513] width 2 height 3
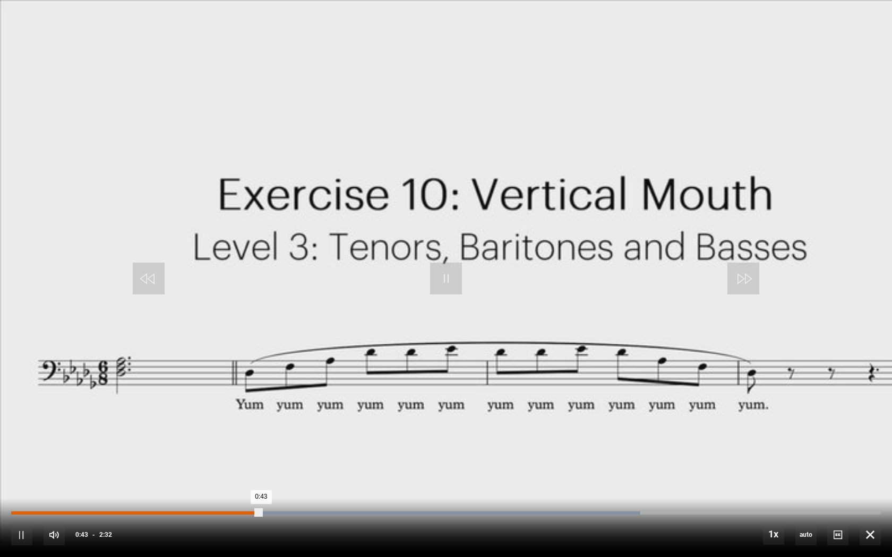
click at [210, 443] on div "Loaded : 72.37% 0:34 0:43" at bounding box center [445, 513] width 869 height 3
click at [210, 443] on div "Loaded : 72.37% 0:34 0:41" at bounding box center [445, 513] width 869 height 3
click at [210, 443] on div "0:34" at bounding box center [211, 513] width 2 height 3
click at [210, 443] on div "Loaded : 72.37% 0:34 0:34" at bounding box center [445, 513] width 869 height 3
click at [210, 443] on div "Loaded : 72.37% 0:34 0:43" at bounding box center [445, 513] width 869 height 3
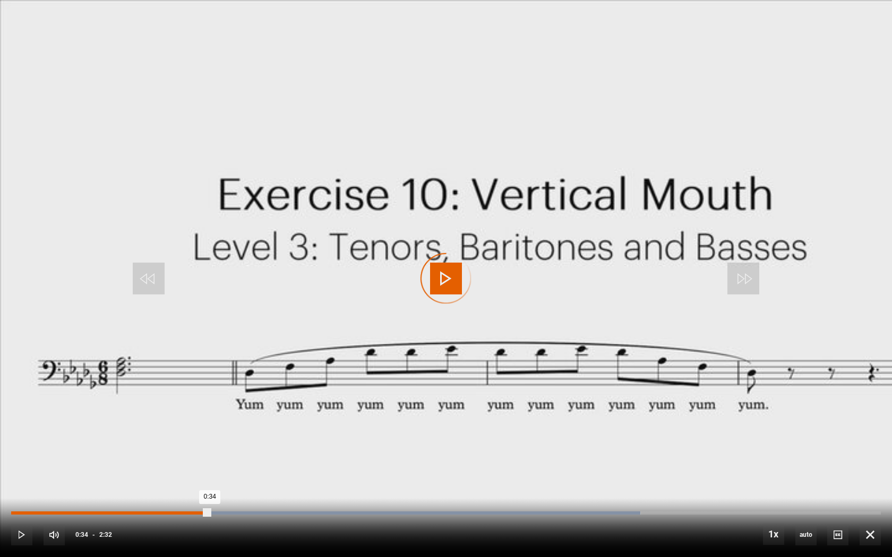
click at [210, 443] on div "Loaded : 72.37% 0:34 0:34" at bounding box center [445, 513] width 869 height 3
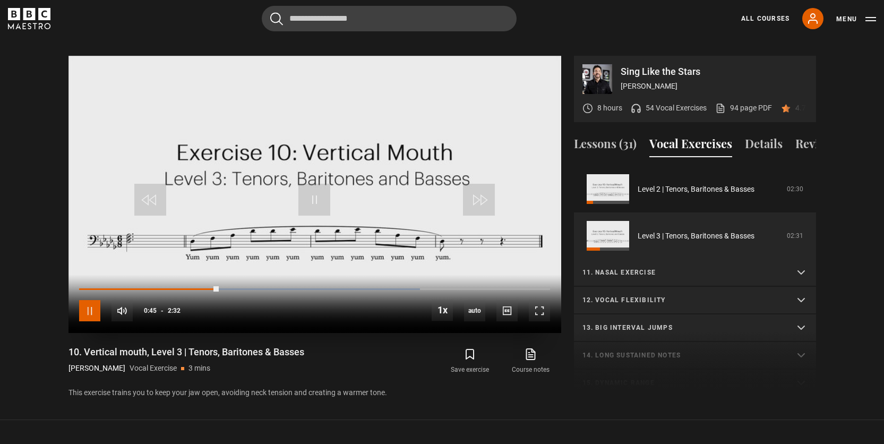
click at [83, 303] on span "Video Player" at bounding box center [89, 310] width 21 height 21
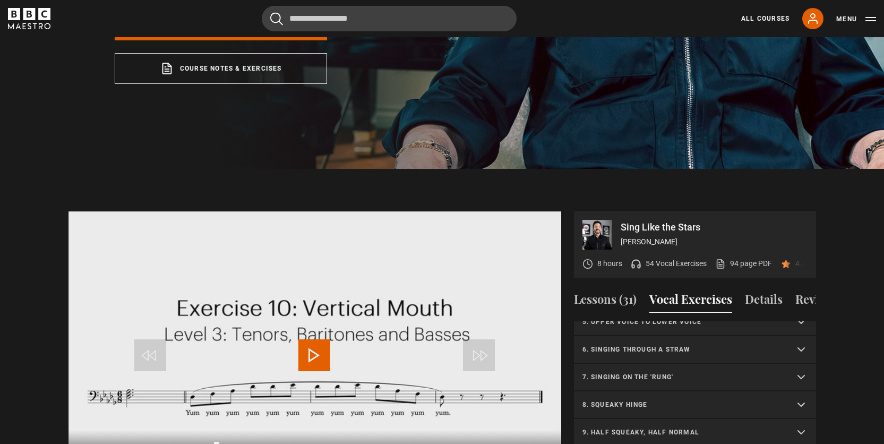
scroll to position [0, 0]
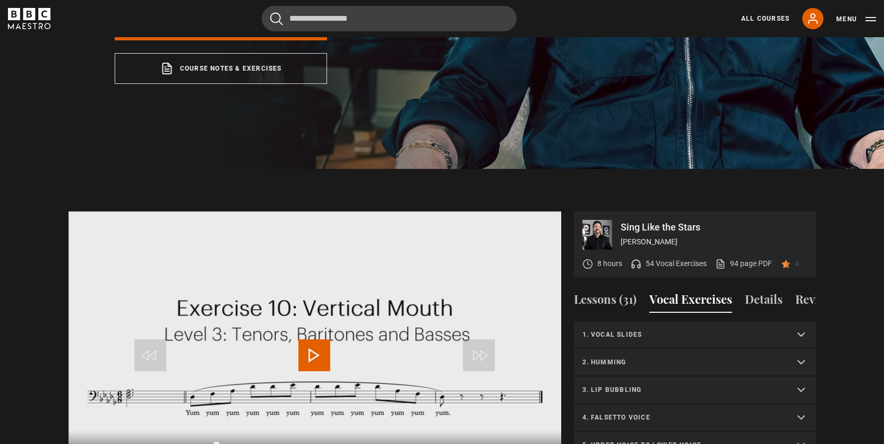
click at [642, 330] on p "1. Vocal slides" at bounding box center [682, 335] width 200 height 10
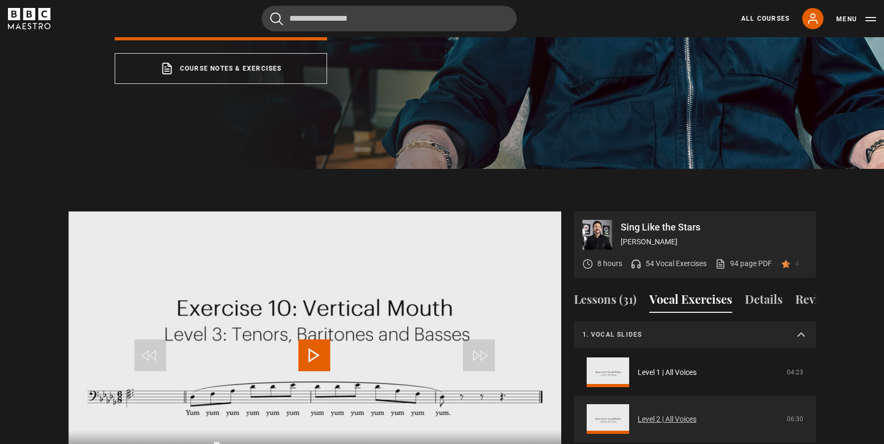
scroll to position [80, 0]
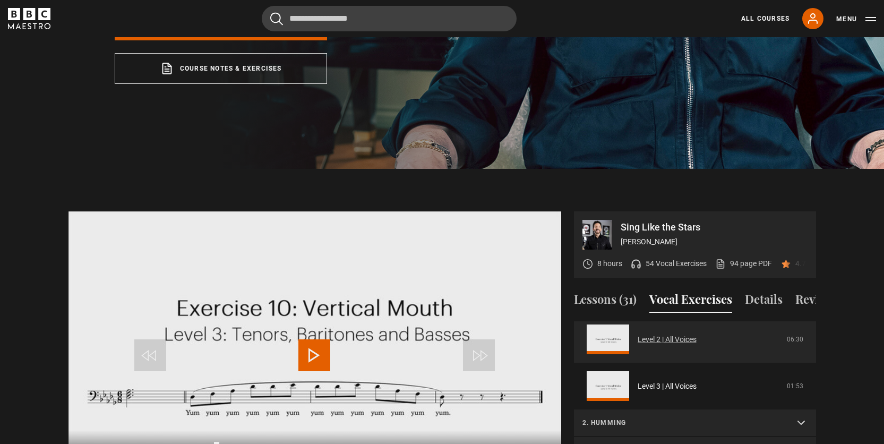
click at [646, 334] on link "Level 2 | All Voices" at bounding box center [666, 339] width 59 height 11
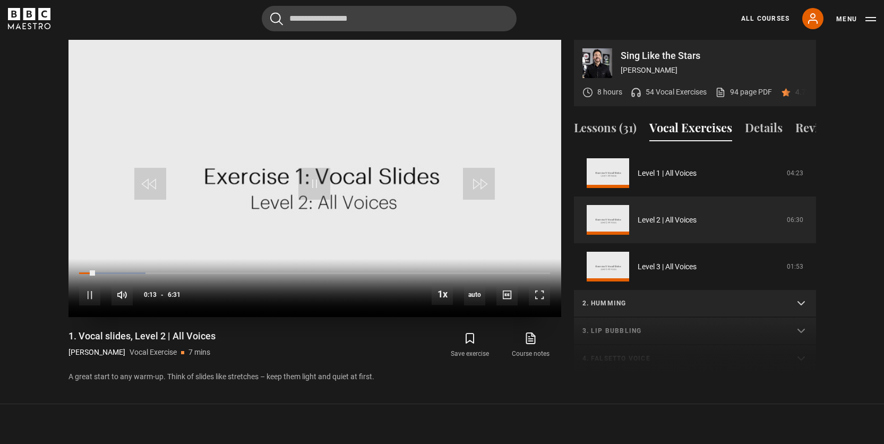
scroll to position [519, 0]
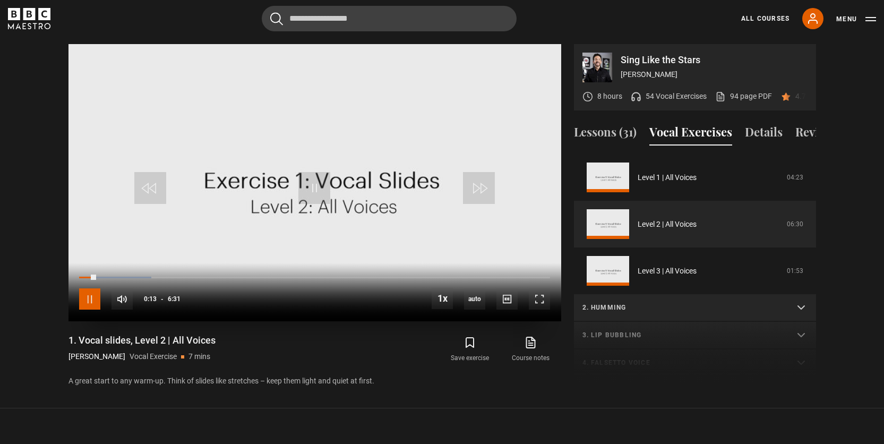
click at [89, 288] on span "Video Player" at bounding box center [89, 298] width 21 height 21
click at [94, 276] on div "0:12" at bounding box center [95, 277] width 2 height 3
click at [533, 288] on span "Video Player" at bounding box center [539, 298] width 21 height 21
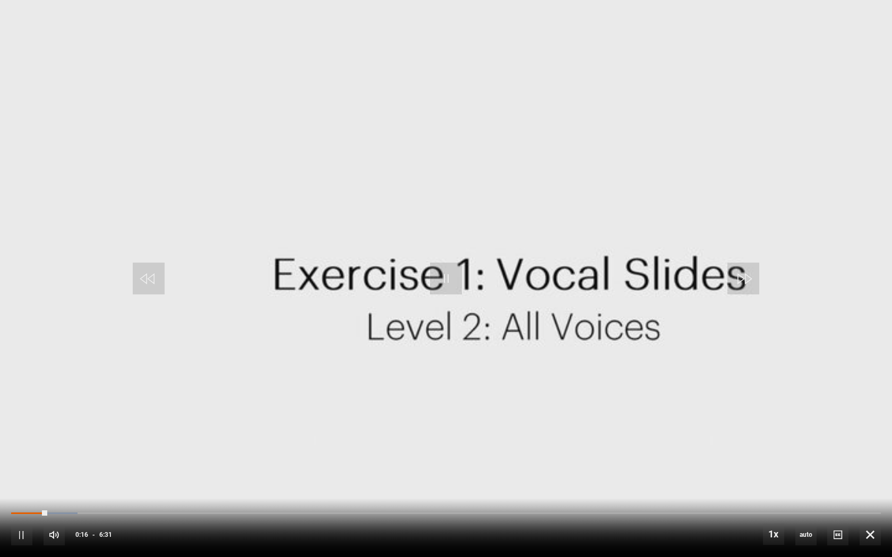
click at [32, 443] on div "10s Skip Back 10 seconds Pause 10s Skip Forward 10 seconds Loaded : 7.67% 0:15 …" at bounding box center [446, 527] width 892 height 59
click at [28, 443] on div "10s Skip Back 10 seconds Pause 10s Skip Forward 10 seconds Loaded : 11.51% 0:08…" at bounding box center [446, 527] width 892 height 59
click at [28, 443] on div "0:07" at bounding box center [29, 513] width 2 height 3
click at [261, 443] on div "Loaded : 49.87% 1:52 1:52" at bounding box center [445, 513] width 869 height 3
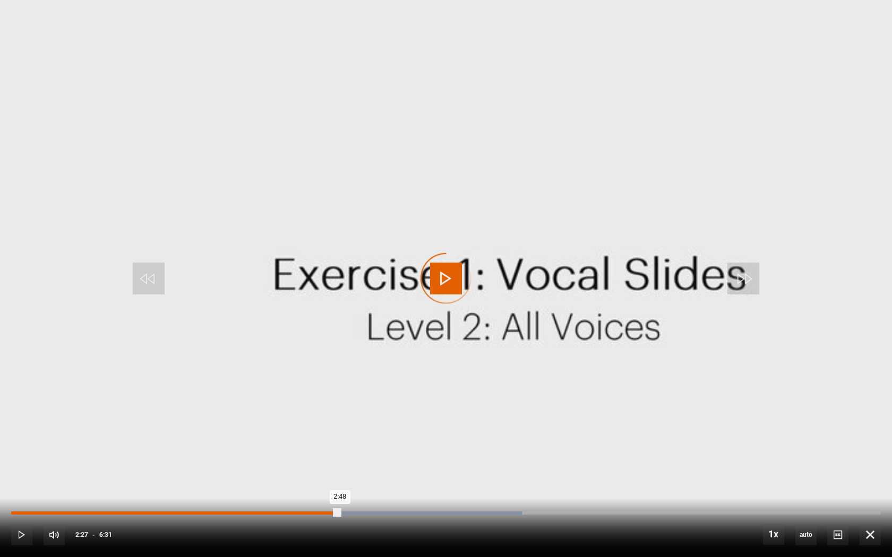
click at [340, 443] on div "Loaded : 58.82% 2:27 2:48" at bounding box center [445, 513] width 869 height 3
click at [320, 443] on div "Loaded : 58.82% 2:18 2:29" at bounding box center [445, 513] width 869 height 3
click at [304, 443] on div "10s Skip Back 10 seconds Pause 10s Skip Forward 10 seconds Loaded : 52.43% 2:11…" at bounding box center [446, 527] width 892 height 59
click at [297, 443] on div "2:20" at bounding box center [168, 513] width 314 height 3
click at [302, 443] on div "2:10" at bounding box center [303, 513] width 2 height 3
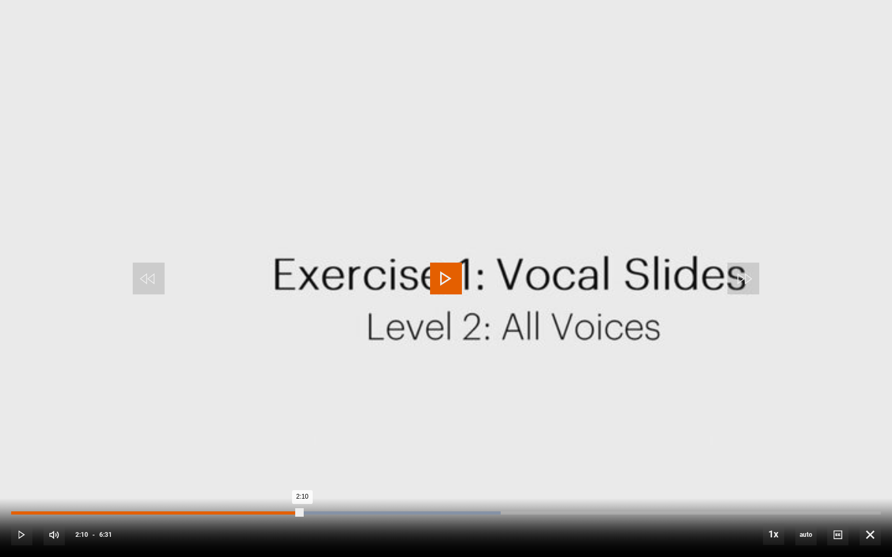
click at [302, 443] on div "Loaded : 56.27% 2:10 2:10" at bounding box center [445, 513] width 869 height 3
click at [302, 443] on div "Loaded : 56.27% 2:10 2:19" at bounding box center [445, 513] width 869 height 3
click at [302, 443] on div "Loaded : 56.27% 2:10 2:21" at bounding box center [445, 513] width 869 height 3
